Goal: Task Accomplishment & Management: Complete application form

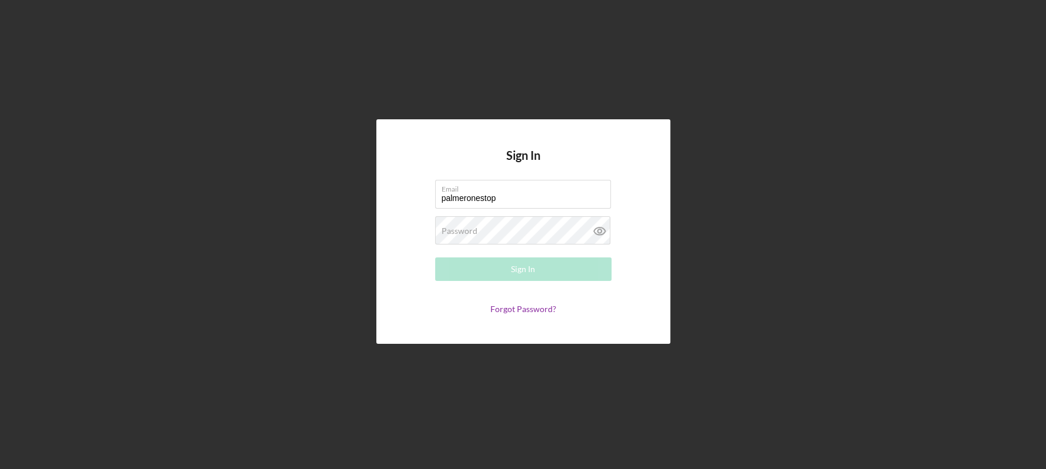
type input "[EMAIL_ADDRESS][DOMAIN_NAME]"
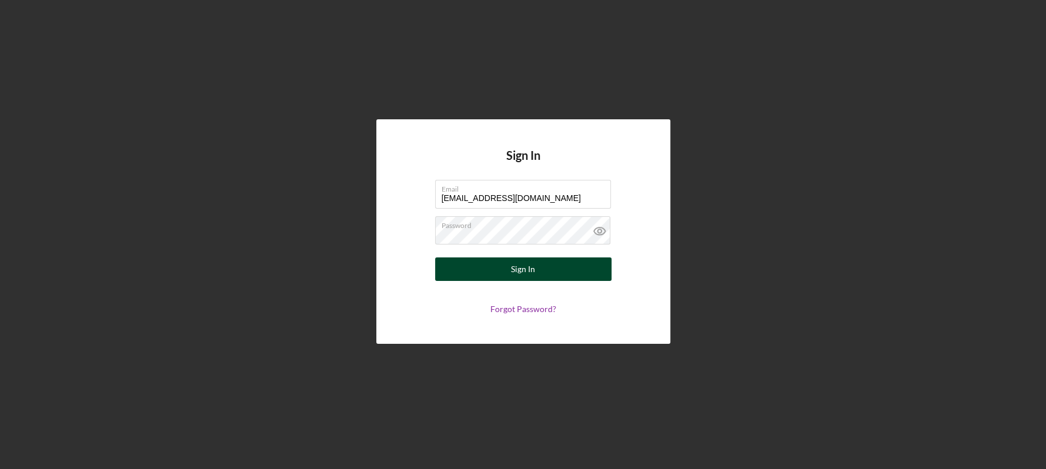
click at [509, 272] on button "Sign In" at bounding box center [523, 270] width 176 height 24
click at [499, 271] on button "Sign In" at bounding box center [523, 270] width 176 height 24
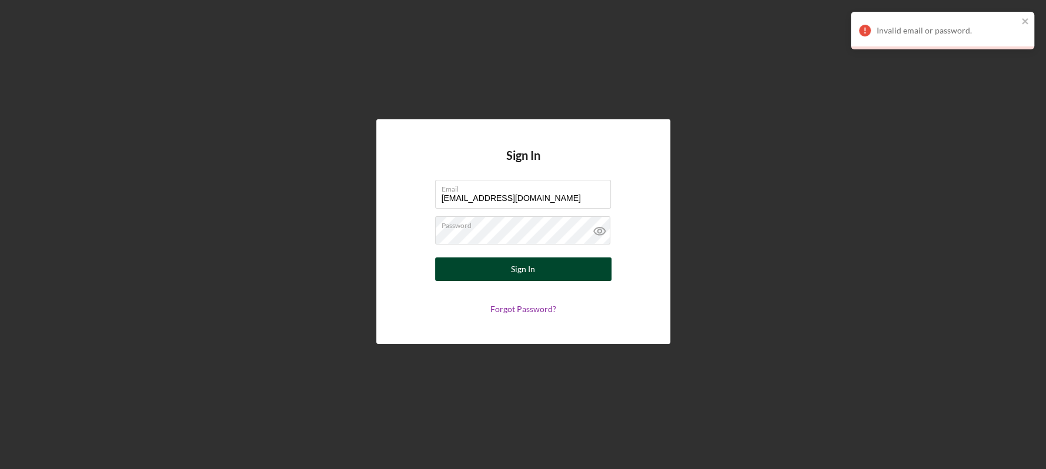
drag, startPoint x: 642, startPoint y: 267, endPoint x: 581, endPoint y: 263, distance: 61.9
click at [642, 268] on div "Sign In Email [EMAIL_ADDRESS][DOMAIN_NAME] Password Sign In Forgot Password?" at bounding box center [523, 231] width 294 height 224
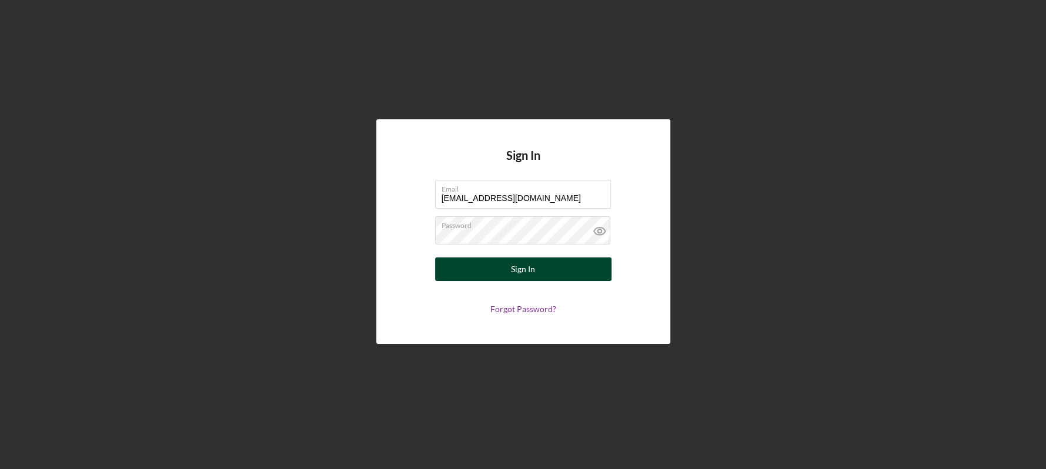
click at [534, 267] on div "Sign In" at bounding box center [523, 270] width 24 height 24
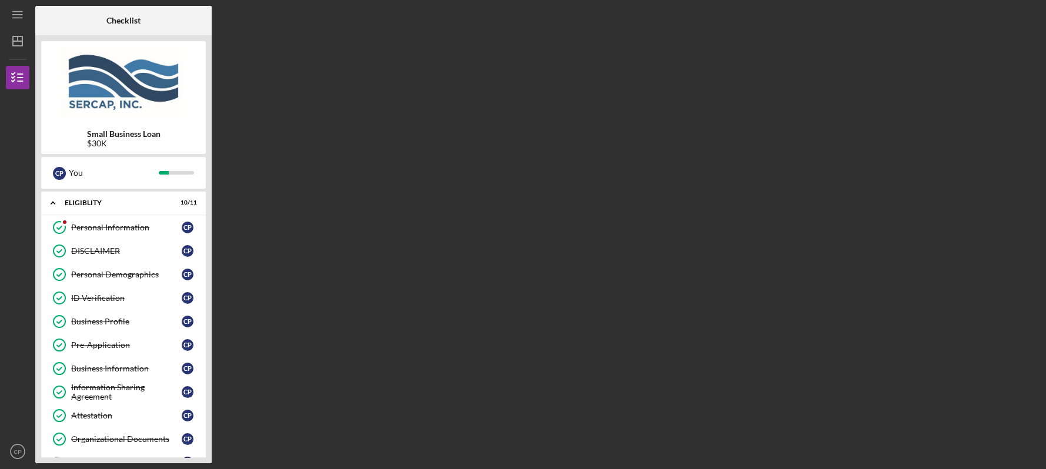
click at [212, 449] on div "Checklist Small Business Loan $30K C P You Icon/Expander Eligiblity 10 / 11 Per…" at bounding box center [537, 235] width 1005 height 458
click at [210, 294] on div "Small Business Loan $30K C P You Icon/Expander Eligiblity 10 / 11 Personal Info…" at bounding box center [123, 249] width 176 height 428
click at [208, 456] on div "Small Business Loan $30K C P You Icon/Expander Eligiblity 10 / 11 Personal Info…" at bounding box center [123, 249] width 176 height 428
click at [105, 435] on div "Organizational Documents" at bounding box center [126, 439] width 111 height 9
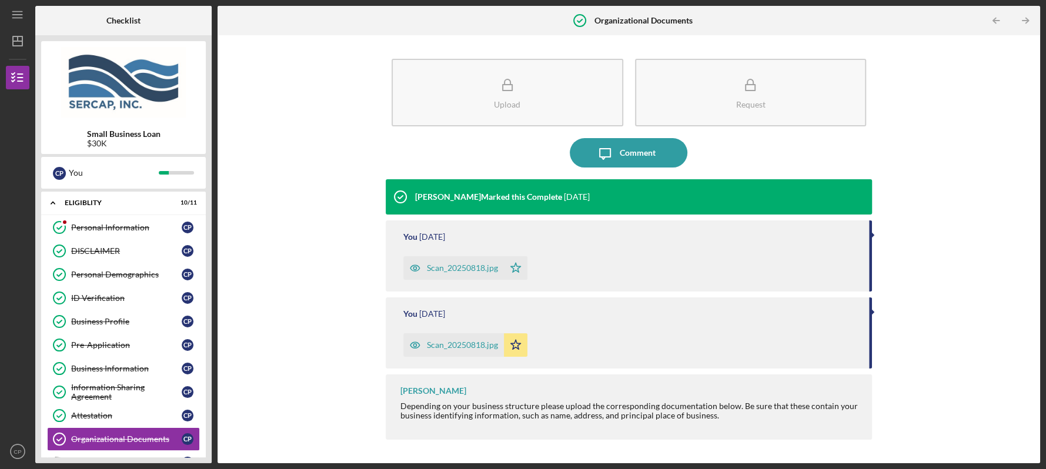
click at [208, 456] on div "Small Business Loan $30K C P You Icon/Expander Eligiblity 10 / 11 Personal Info…" at bounding box center [123, 249] width 176 height 428
click at [208, 438] on div "Small Business Loan $30K C P You Icon/Expander Eligiblity 10 / 11 Personal Info…" at bounding box center [123, 249] width 176 height 428
click at [1026, 18] on polyline "button" at bounding box center [1027, 20] width 3 height 5
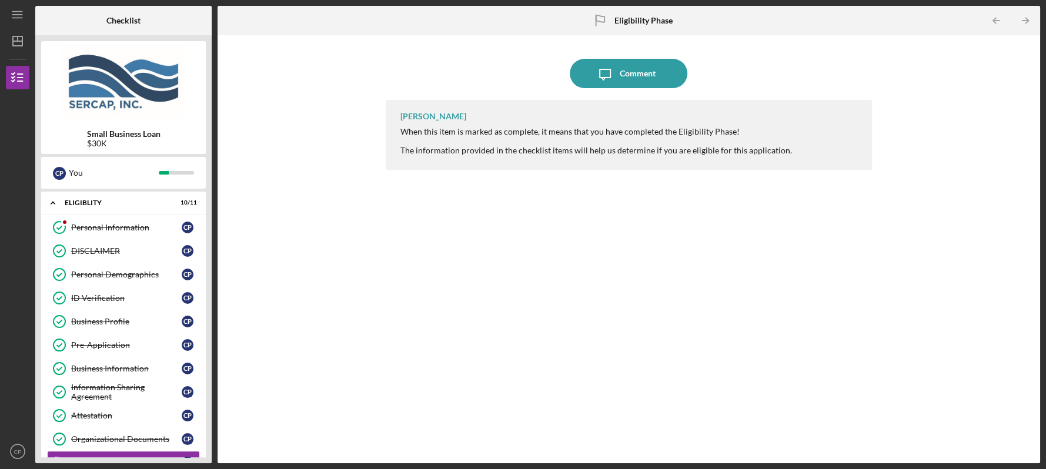
click at [206, 459] on div "Small Business Loan $30K C P You Icon/Expander Eligiblity 10 / 11 Personal Info…" at bounding box center [123, 249] width 176 height 428
click at [1026, 15] on icon "Icon/Table Pagination Arrow" at bounding box center [1025, 21] width 26 height 26
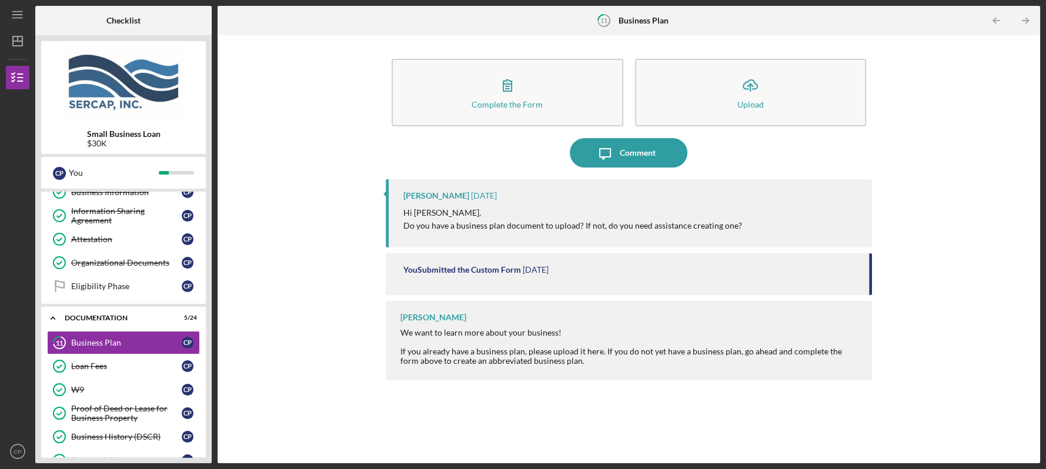
scroll to position [193, 0]
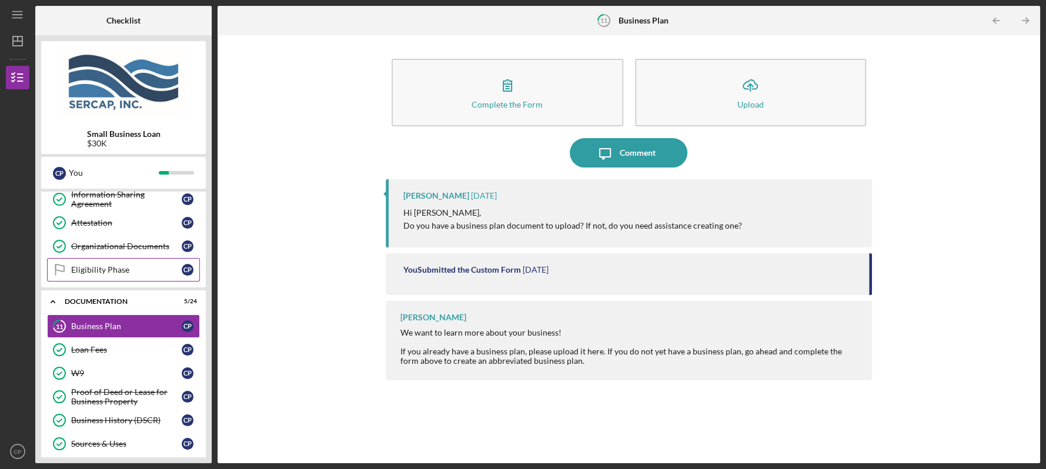
click at [119, 269] on div "Eligibility Phase" at bounding box center [126, 269] width 111 height 9
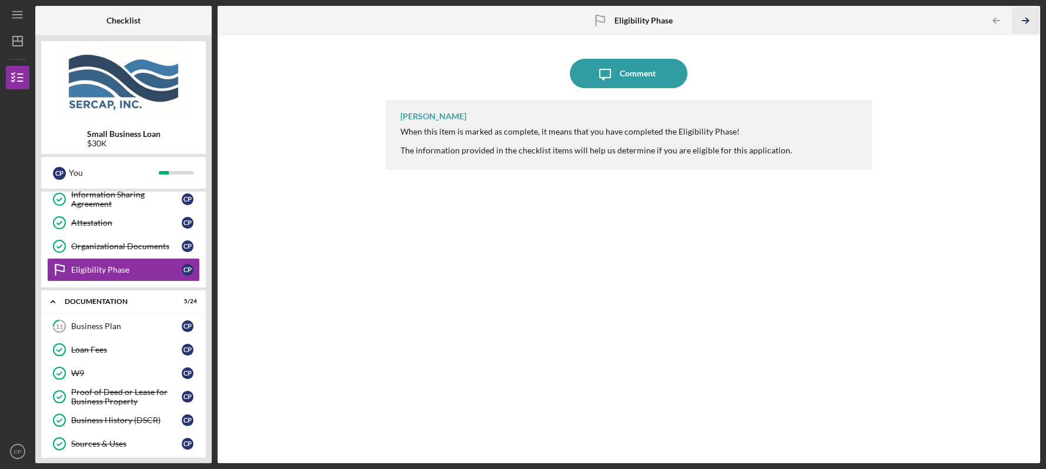
click at [1023, 21] on line "button" at bounding box center [1026, 21] width 6 height 0
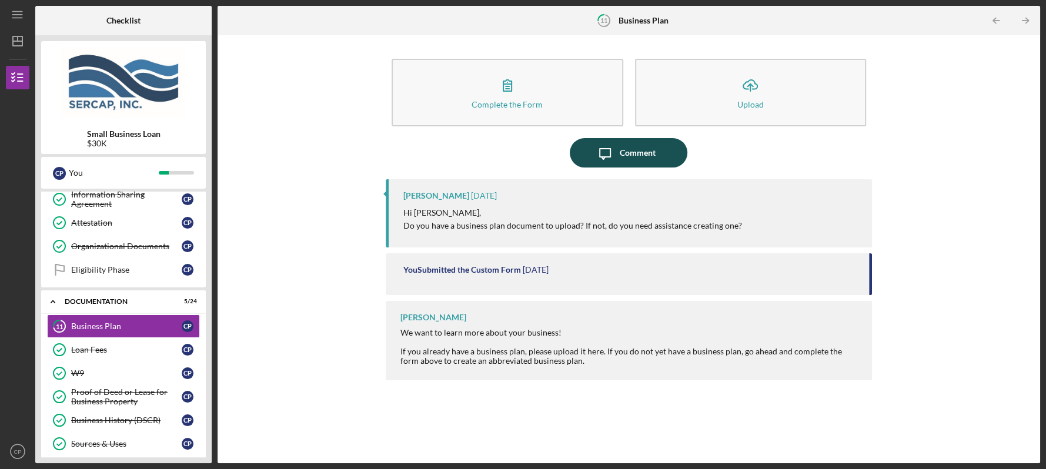
click at [619, 160] on button "Icon/Message Comment" at bounding box center [629, 152] width 118 height 29
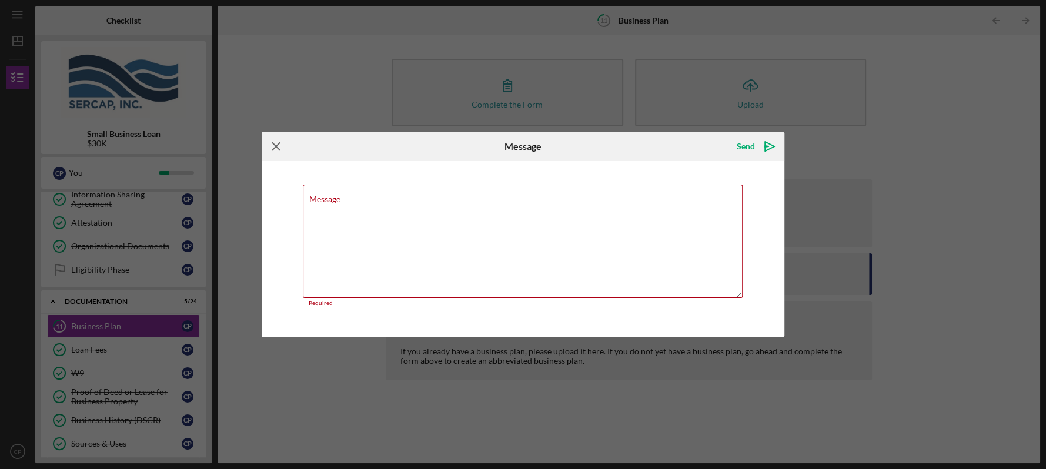
click at [276, 146] on icon "Icon/Menu Close" at bounding box center [276, 146] width 29 height 29
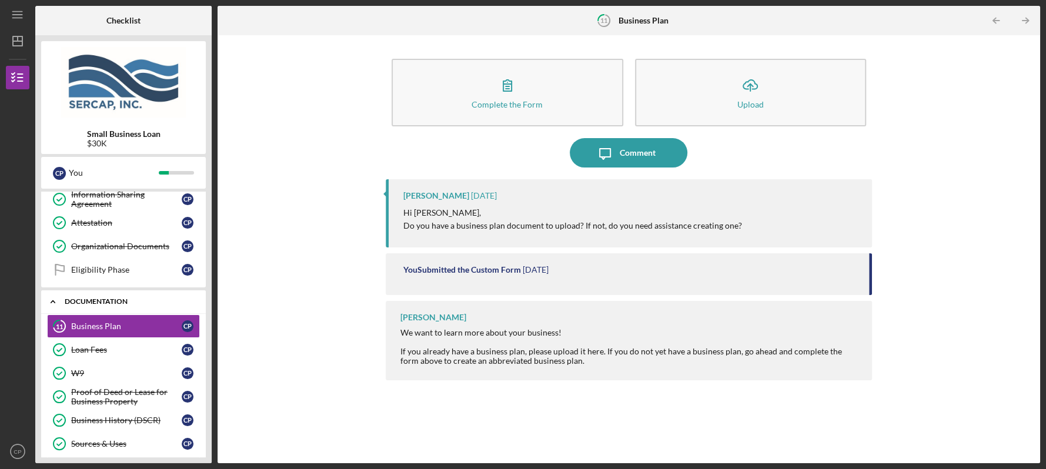
click at [125, 298] on div "Documentation" at bounding box center [128, 301] width 126 height 7
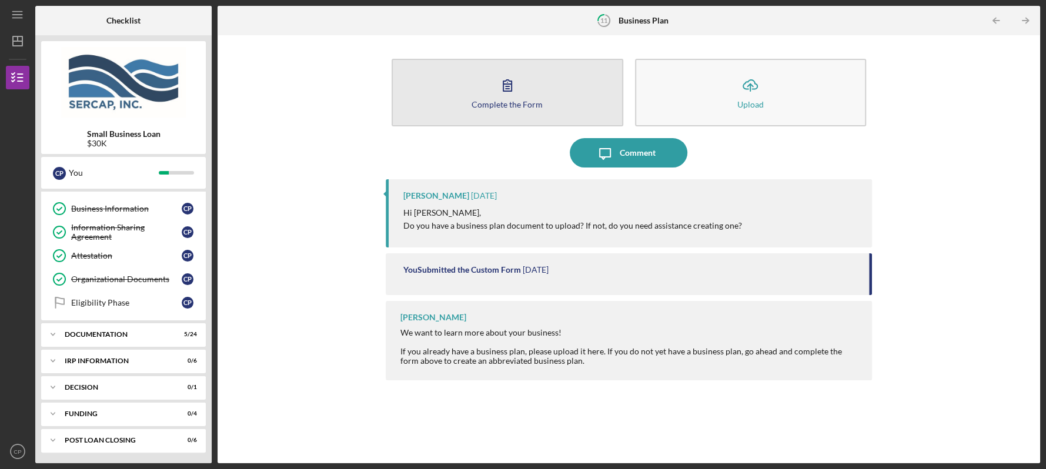
click at [519, 104] on div "Complete the Form" at bounding box center [507, 104] width 71 height 9
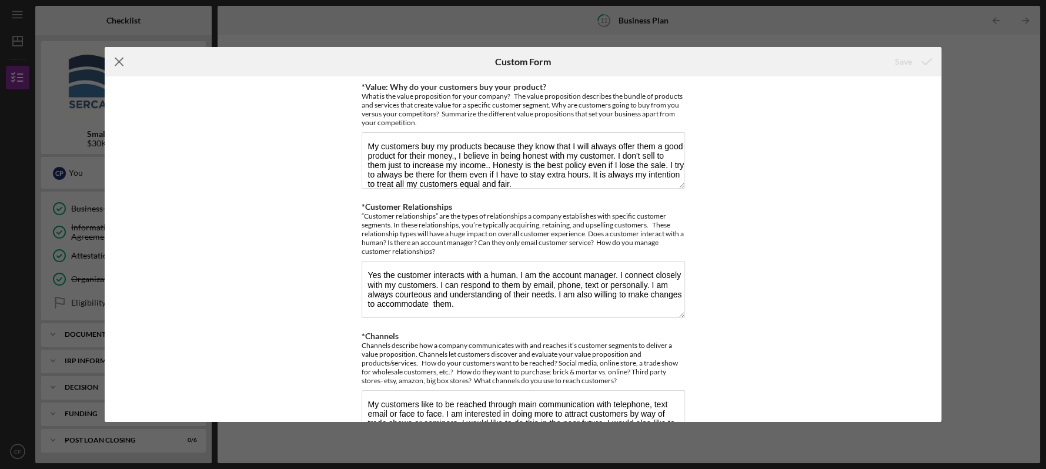
click at [118, 60] on line at bounding box center [119, 62] width 8 height 8
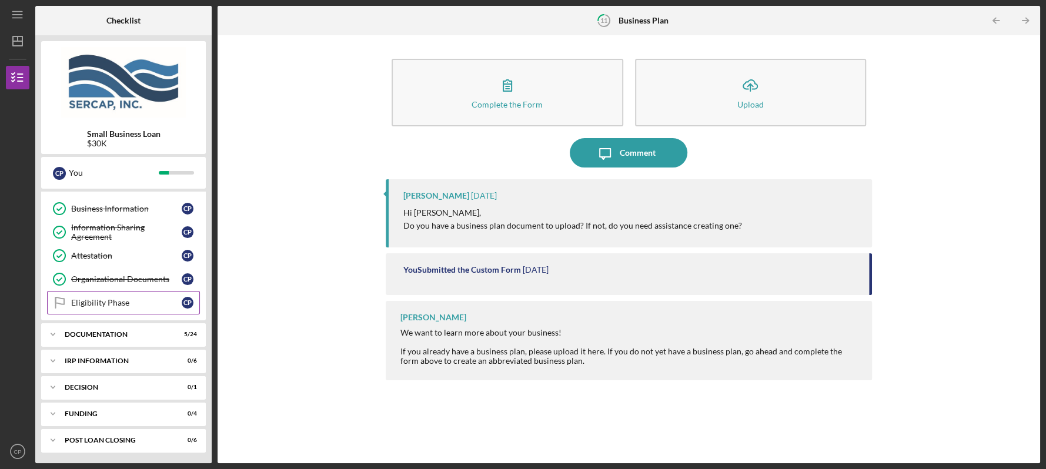
click at [109, 301] on div "Eligibility Phase" at bounding box center [126, 302] width 111 height 9
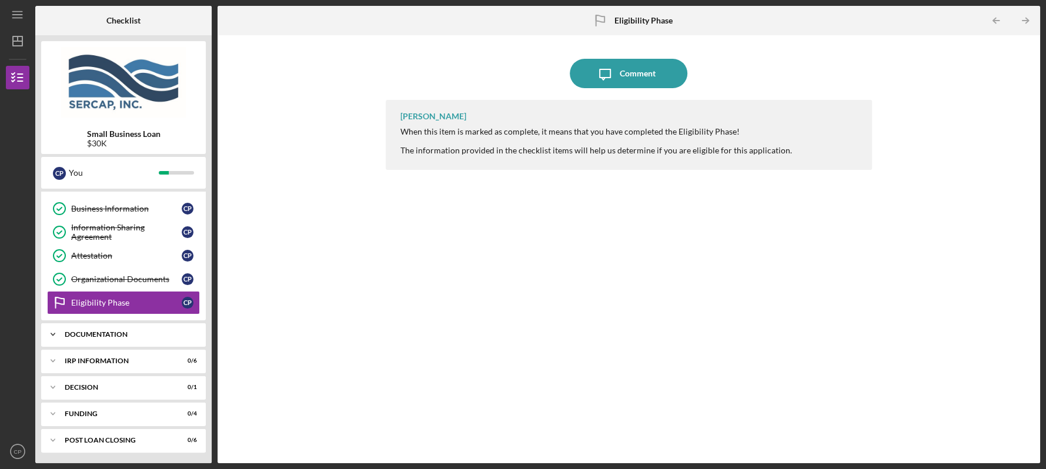
click at [105, 332] on div "Documentation" at bounding box center [128, 334] width 126 height 7
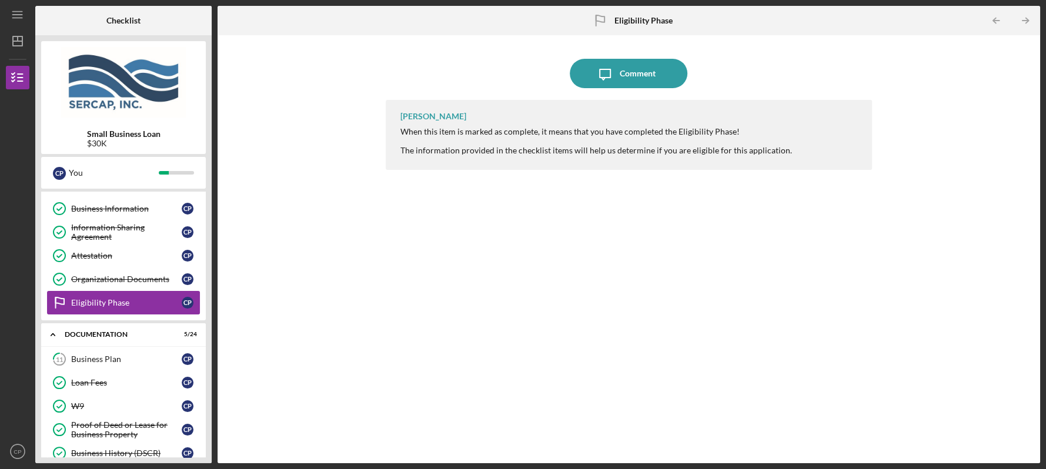
click at [109, 299] on div "Eligibility Phase" at bounding box center [126, 302] width 111 height 9
click at [116, 301] on div "Eligibility Phase" at bounding box center [126, 302] width 111 height 9
click at [96, 331] on div "Documentation" at bounding box center [128, 334] width 126 height 7
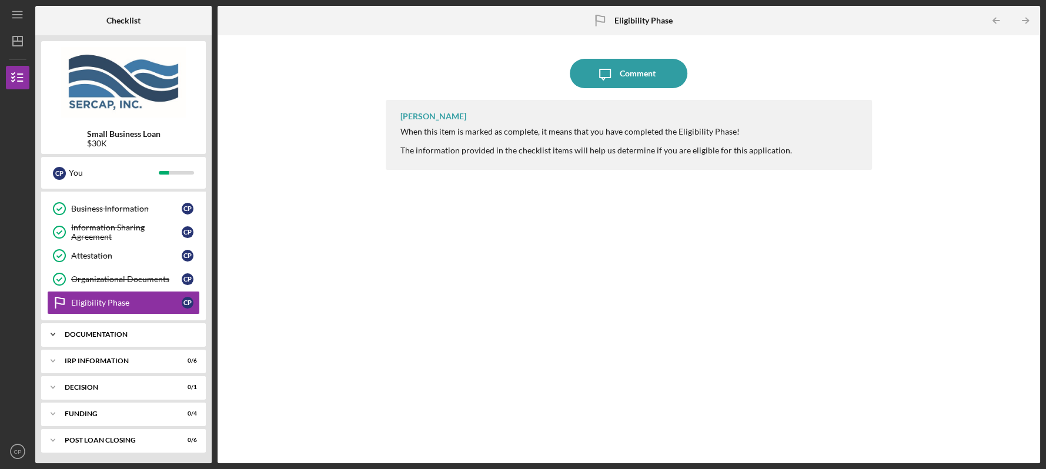
click at [111, 335] on div "Documentation" at bounding box center [128, 334] width 126 height 7
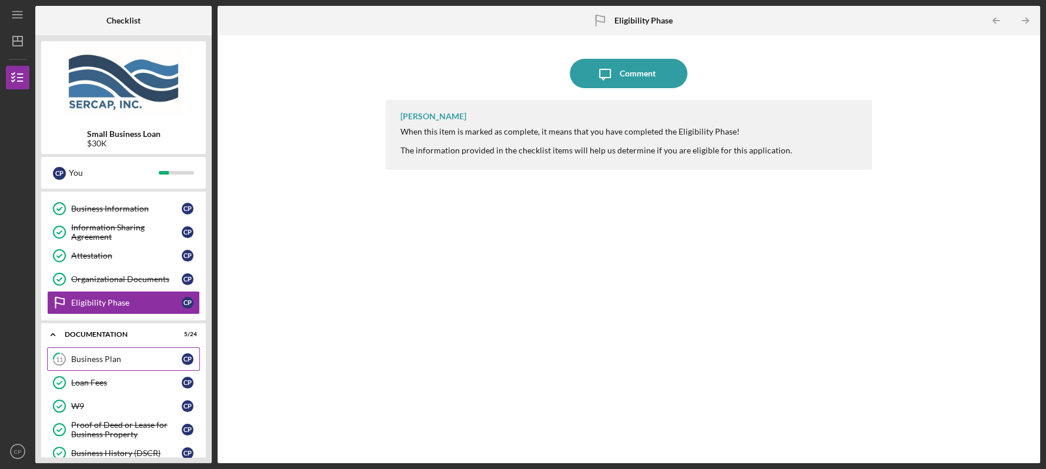
click at [101, 359] on div "Business Plan" at bounding box center [126, 359] width 111 height 9
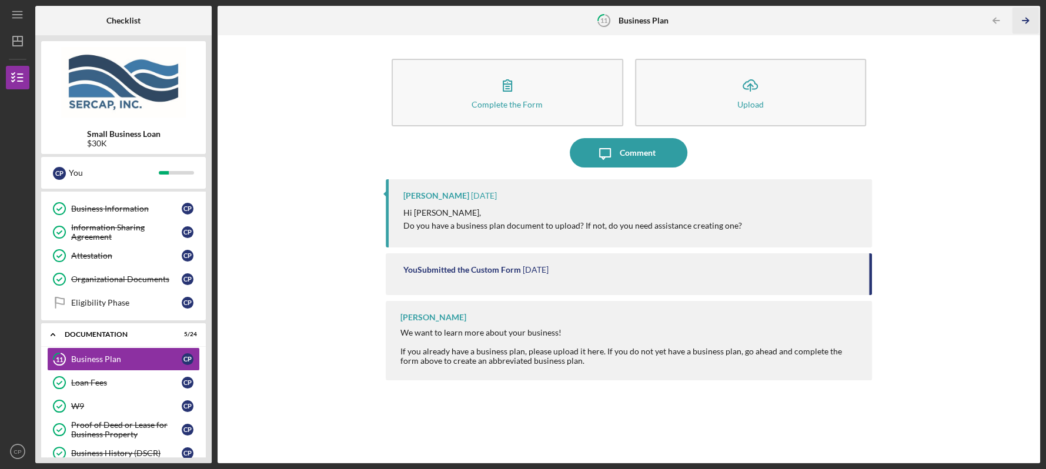
click at [1028, 19] on polyline "button" at bounding box center [1027, 20] width 3 height 5
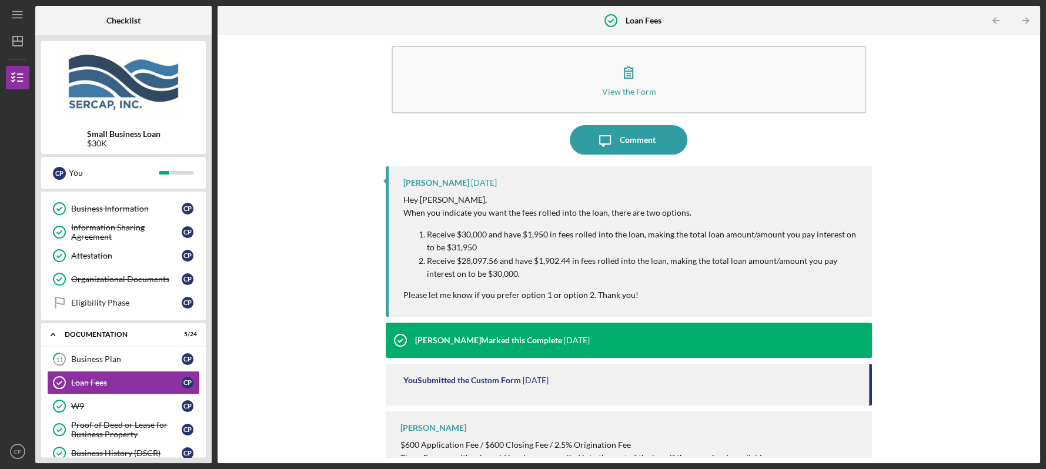
scroll to position [25, 0]
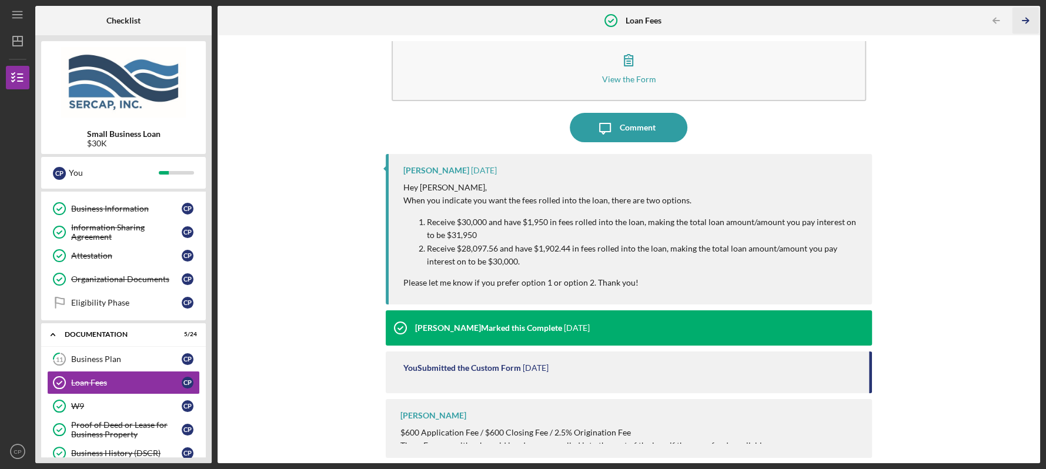
click at [1026, 16] on icon "Icon/Table Pagination Arrow" at bounding box center [1025, 21] width 26 height 26
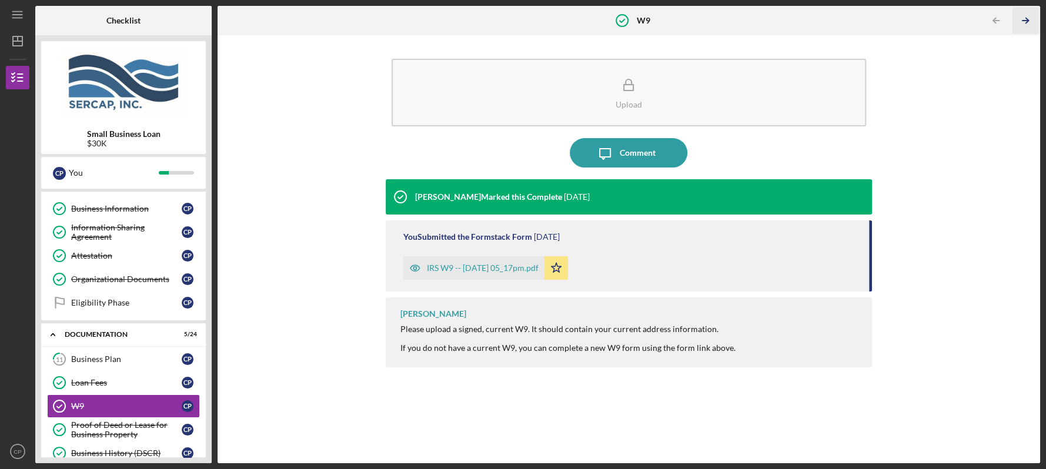
click at [1026, 19] on icon "Icon/Table Pagination Arrow" at bounding box center [1025, 21] width 26 height 26
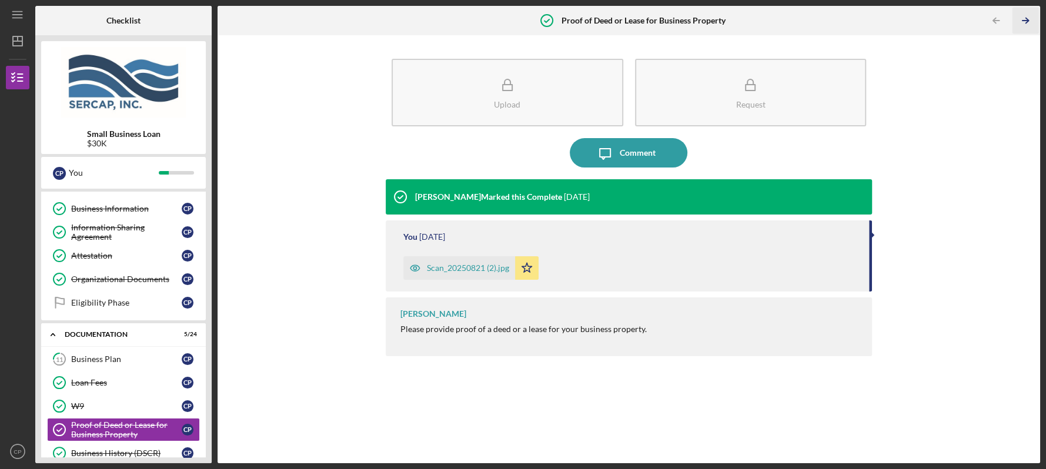
click at [1026, 21] on icon "Icon/Table Pagination Arrow" at bounding box center [1025, 21] width 26 height 26
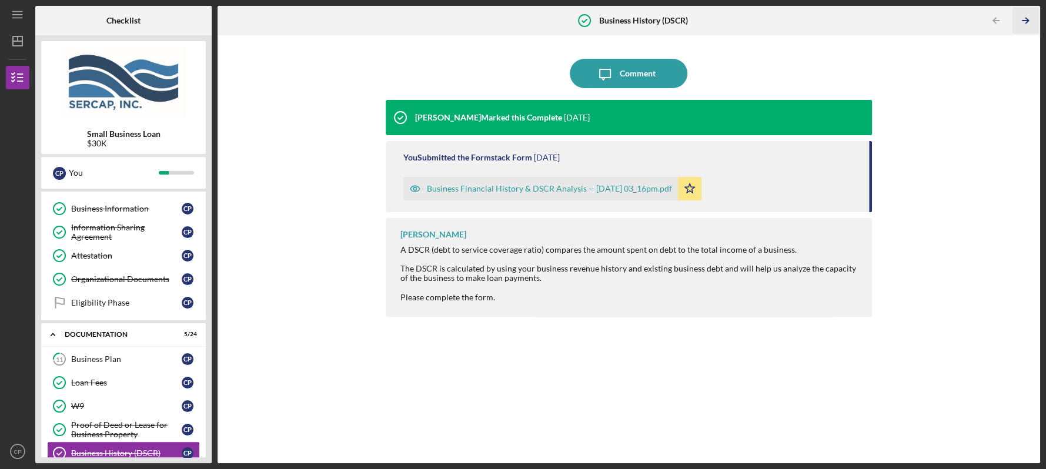
click at [1026, 23] on icon "Icon/Table Pagination Arrow" at bounding box center [1025, 21] width 26 height 26
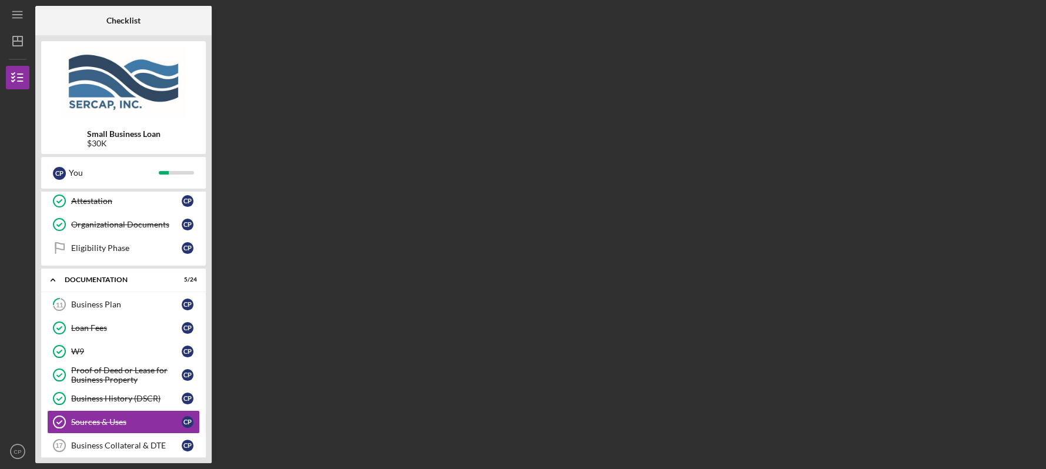
scroll to position [311, 0]
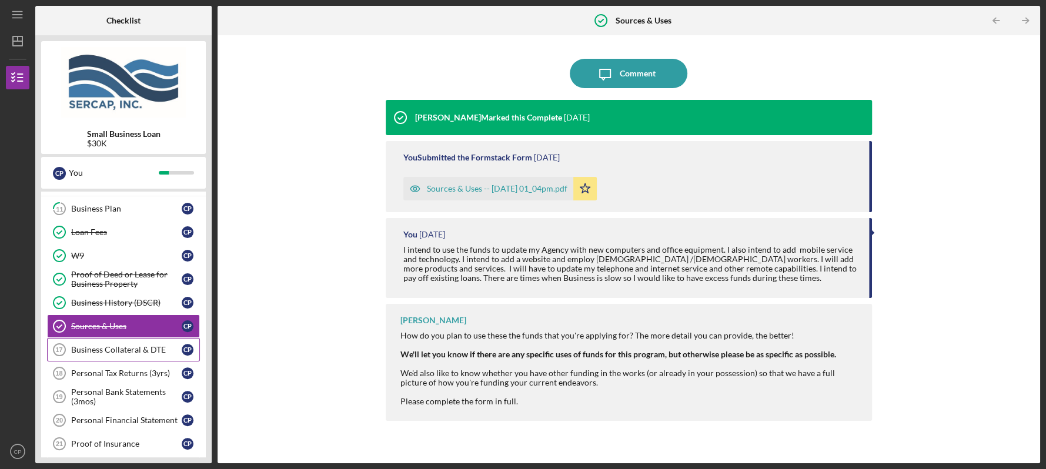
click at [131, 348] on div "Business Collateral & DTE" at bounding box center [126, 349] width 111 height 9
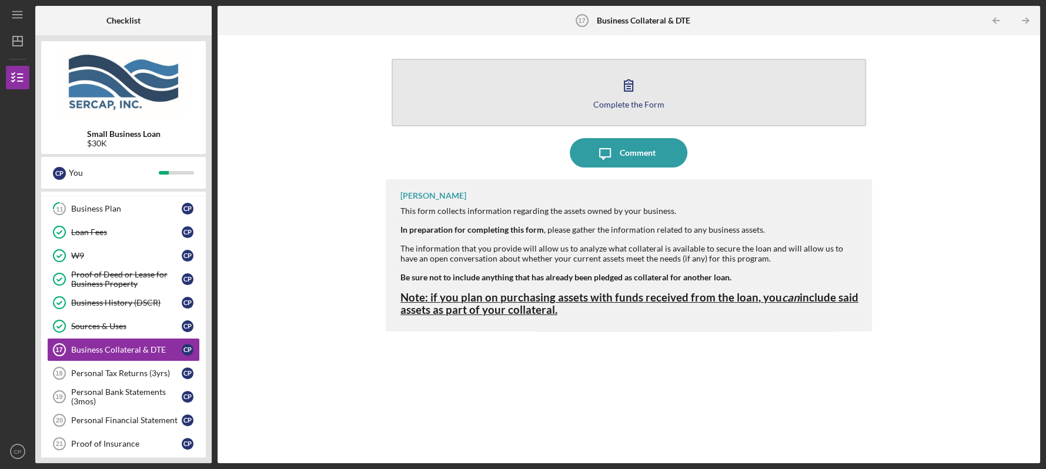
click at [611, 98] on button "Complete the Form Form" at bounding box center [629, 93] width 475 height 68
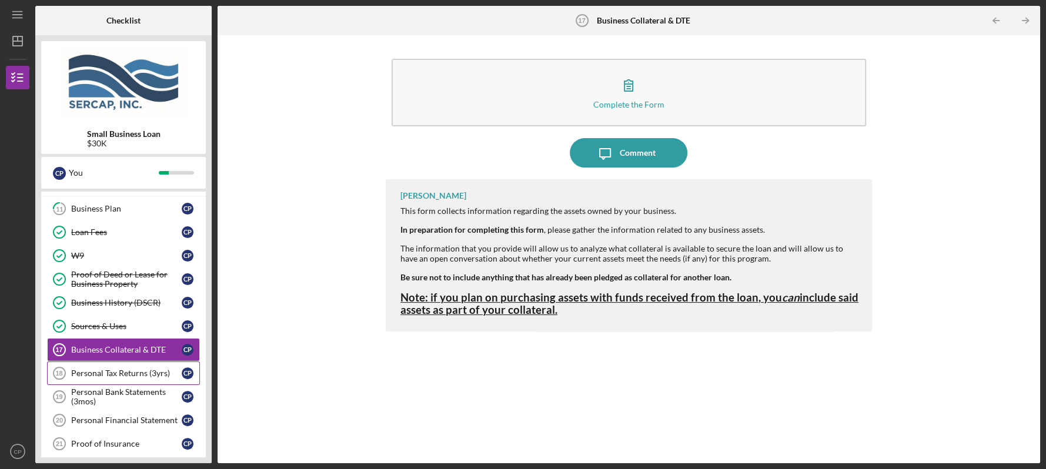
click at [108, 370] on div "Personal Tax Returns (3yrs)" at bounding box center [126, 373] width 111 height 9
